Goal: Transaction & Acquisition: Book appointment/travel/reservation

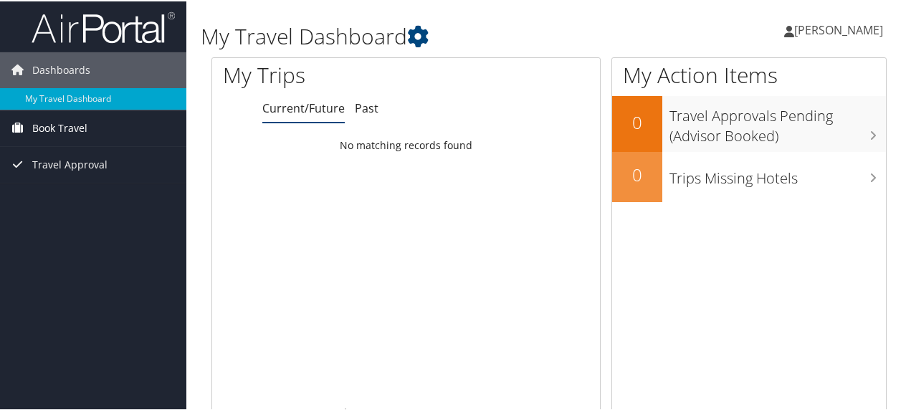
click at [70, 125] on span "Book Travel" at bounding box center [59, 127] width 55 height 36
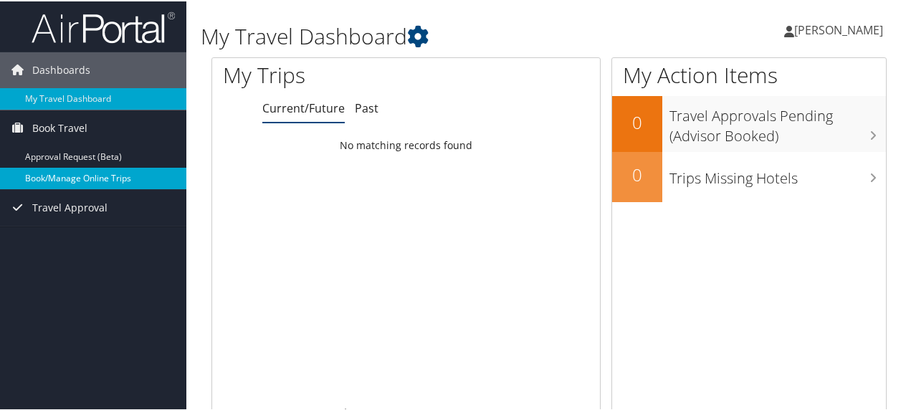
click at [69, 177] on link "Book/Manage Online Trips" at bounding box center [93, 177] width 186 height 22
